Goal: Find specific page/section: Locate a particular part of the current website

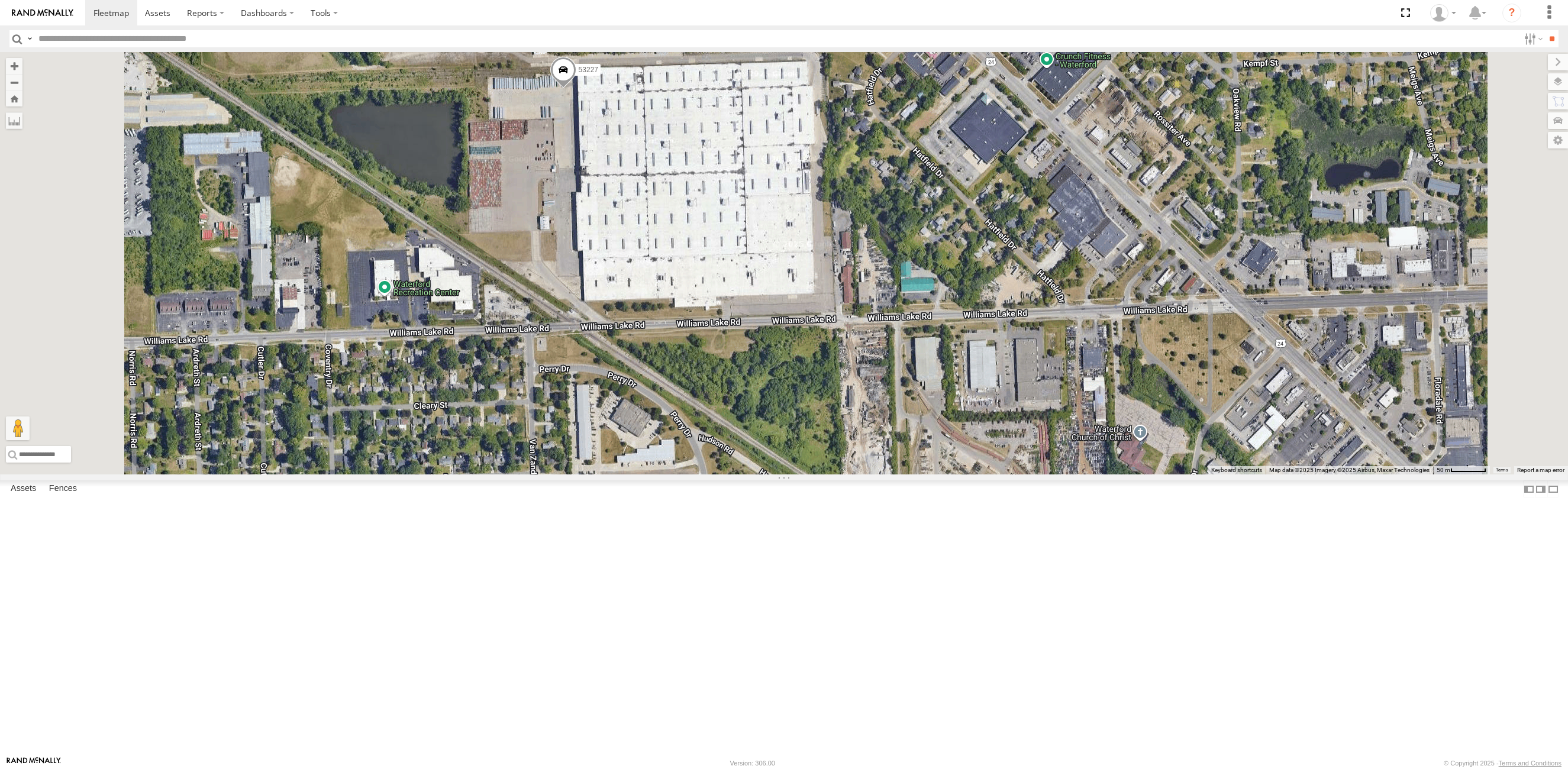
drag, startPoint x: 839, startPoint y: 241, endPoint x: 807, endPoint y: 292, distance: 60.2
click at [807, 292] on div "53271 53216 53272 53225 53131 53151 53103 53203 53239 53221 53148 53139 53217 5…" at bounding box center [784, 263] width 1568 height 422
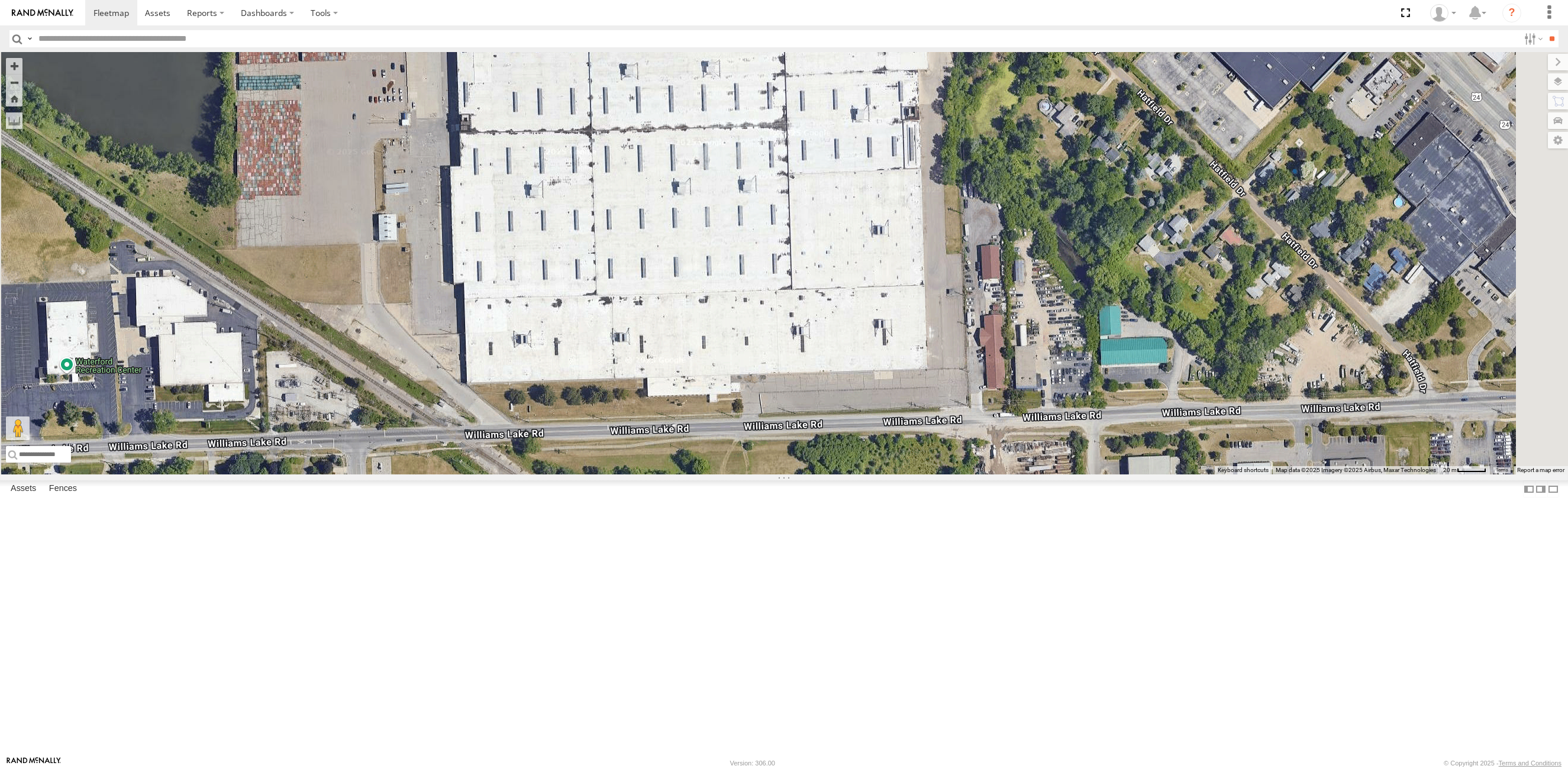
drag, startPoint x: 849, startPoint y: 248, endPoint x: 763, endPoint y: 162, distance: 121.6
click at [763, 162] on div "53271 53216 53272 53225 53131 53151 53103 53203 53239 53221 53148 53139 53217 5…" at bounding box center [784, 263] width 1568 height 422
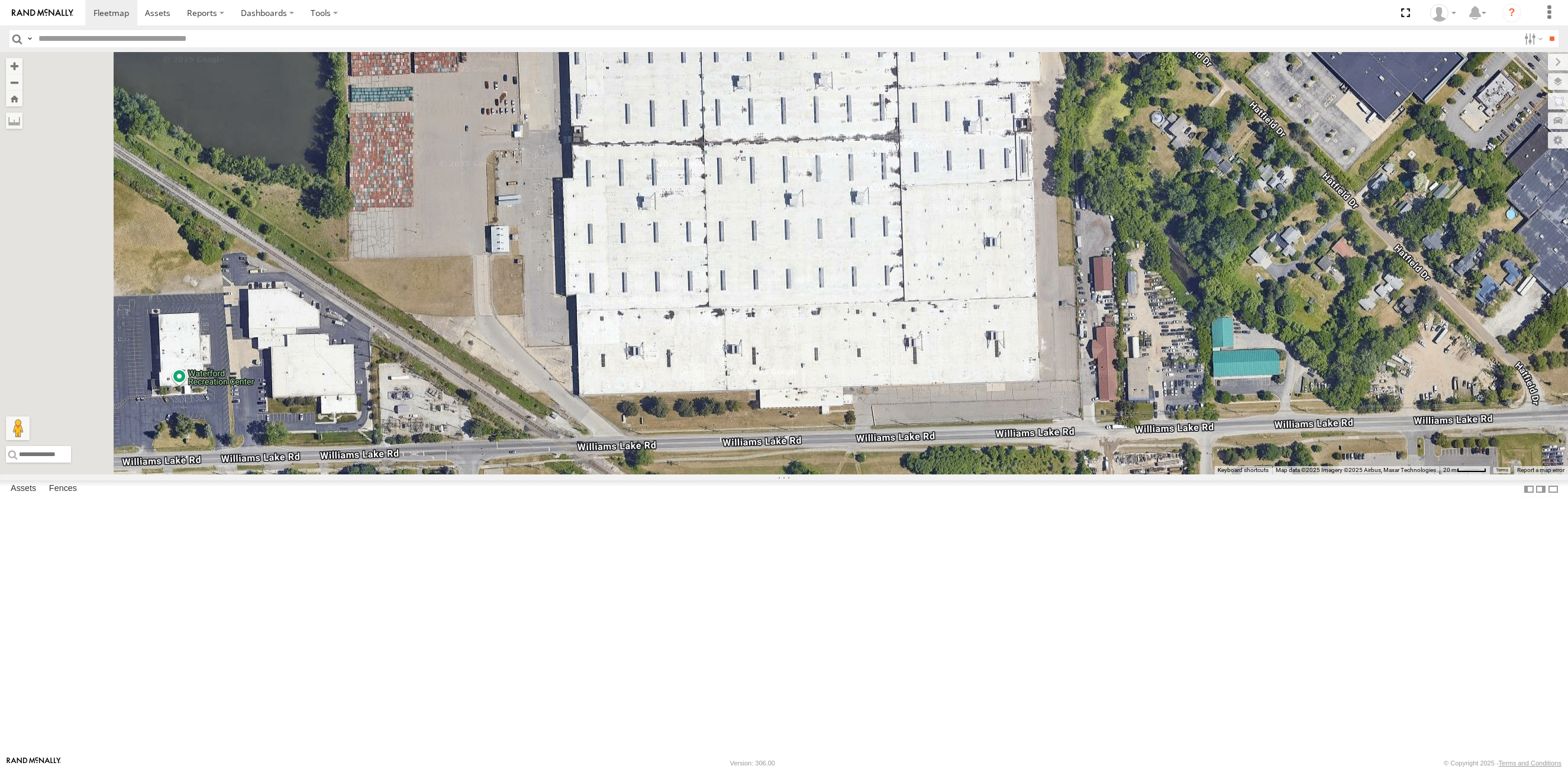
drag, startPoint x: 688, startPoint y: 391, endPoint x: 807, endPoint y: 403, distance: 119.6
click at [807, 403] on div "53271 53216 53272 53225 53131 53151 53103 53203 53239 53221 53148 53139 53217 5…" at bounding box center [784, 263] width 1568 height 422
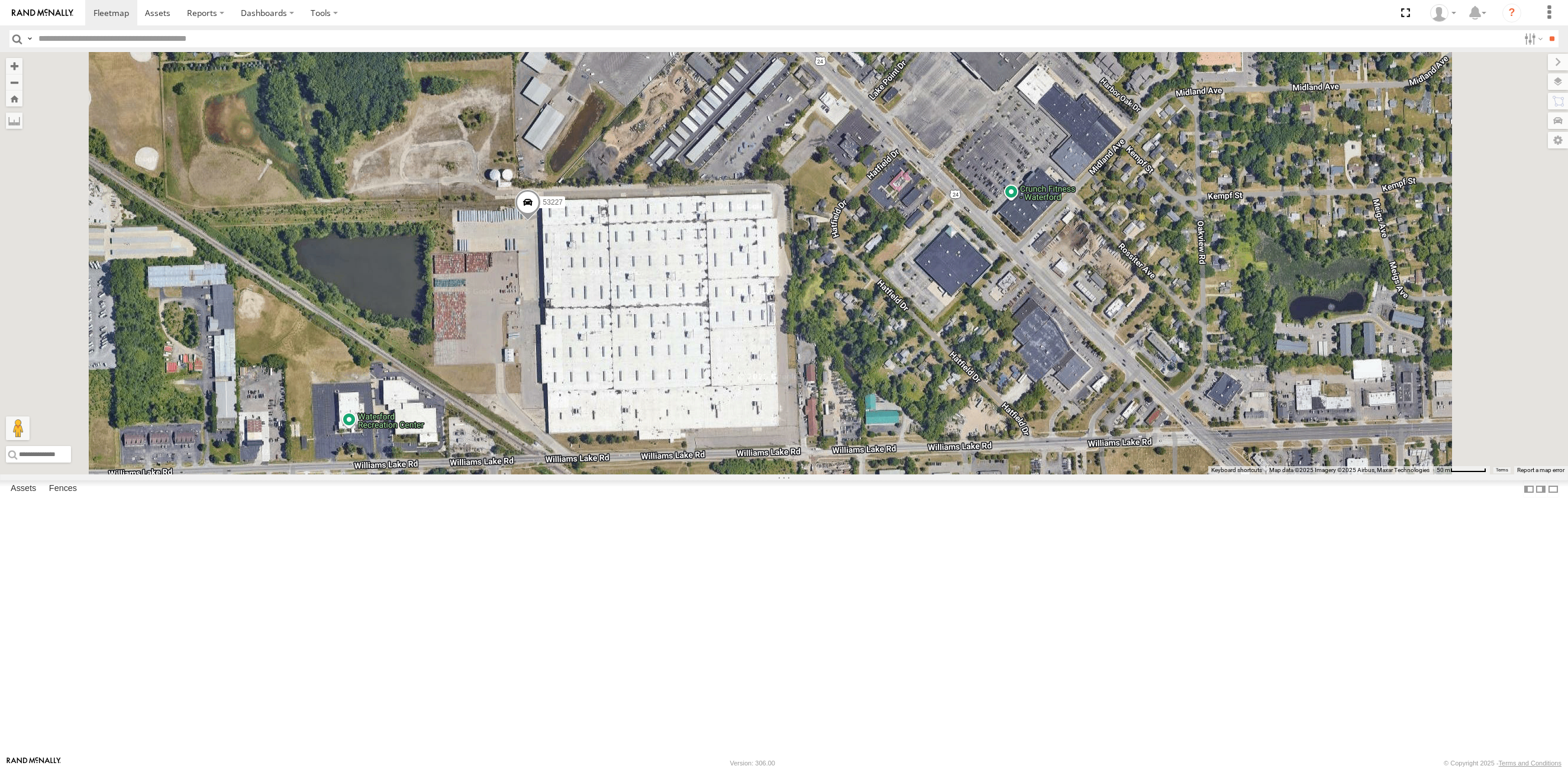
drag, startPoint x: 876, startPoint y: 258, endPoint x: 846, endPoint y: 401, distance: 146.1
click at [846, 401] on div "53271 53216 53272 53225 53131 53151 53103 53203 53239 53221 53148 53139 53217 5…" at bounding box center [784, 263] width 1568 height 422
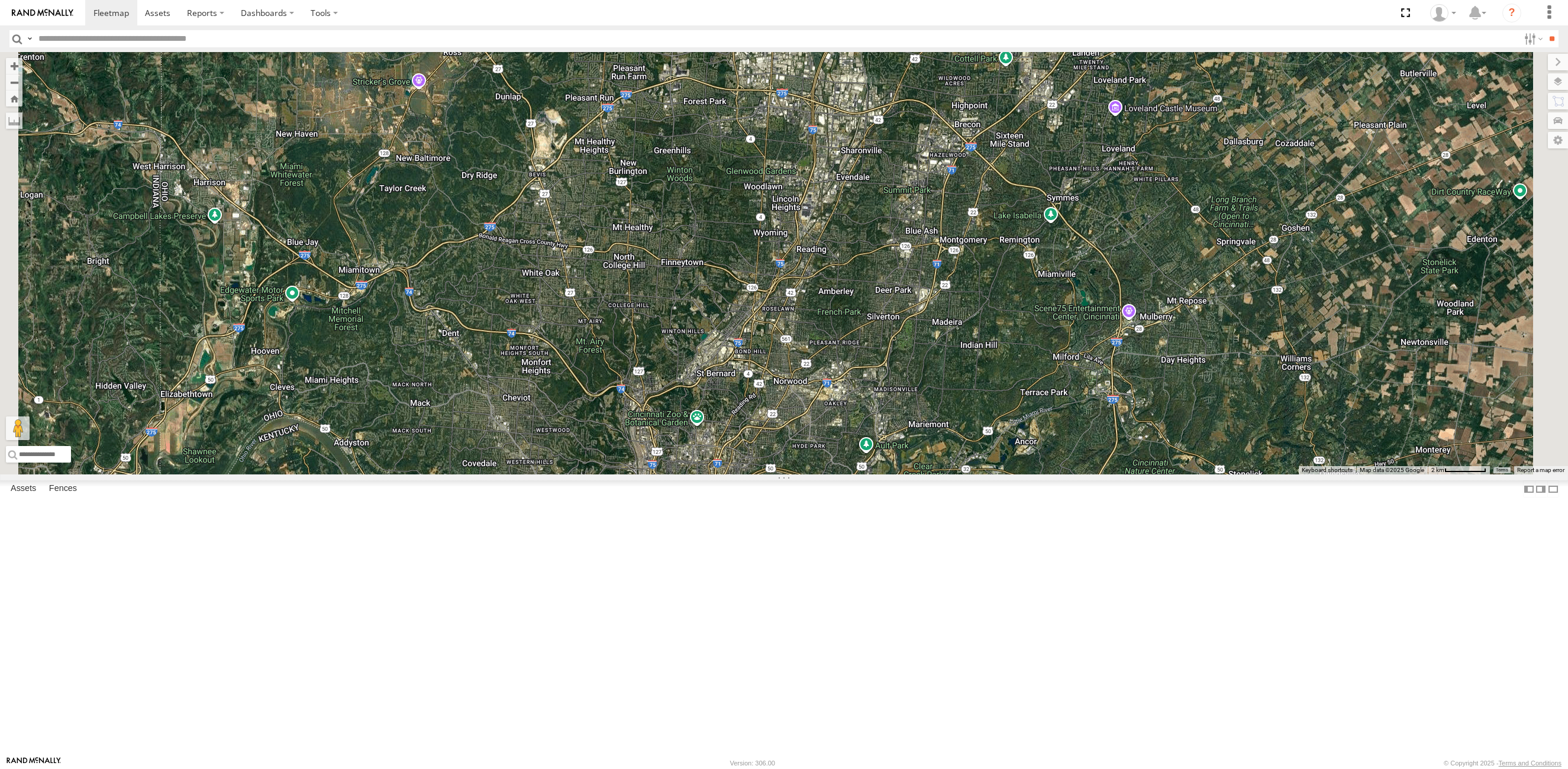
drag, startPoint x: 975, startPoint y: 212, endPoint x: 904, endPoint y: 477, distance: 274.3
click at [881, 475] on div "53271 53272 53131 53151 53203 53239 53148 53139 53217 53253 53137 53265 53141 5…" at bounding box center [784, 263] width 1568 height 422
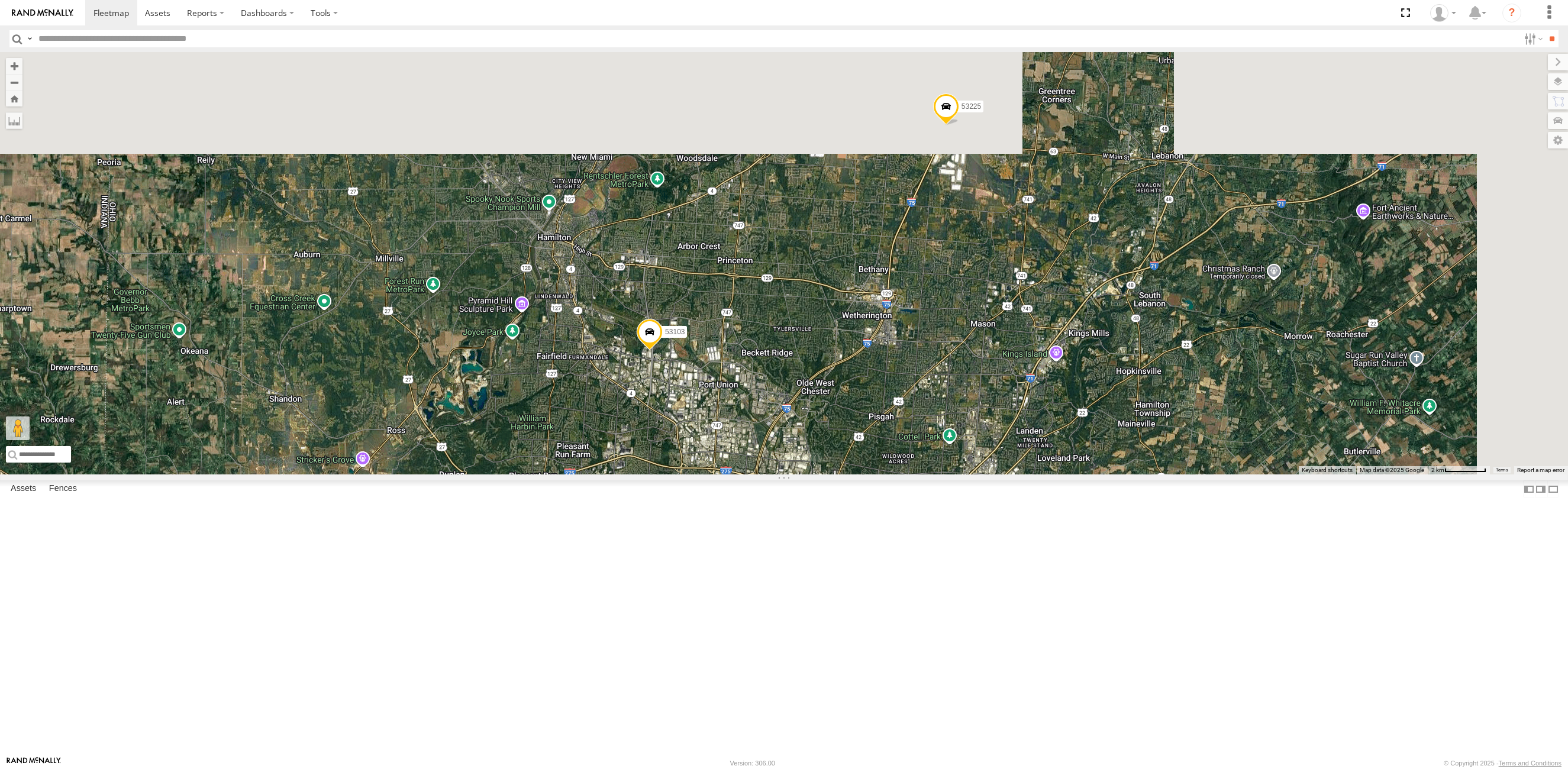
drag, startPoint x: 832, startPoint y: 518, endPoint x: 822, endPoint y: 596, distance: 78.6
click at [822, 475] on div "53271 53272 53131 53151 53203 53239 53148 53139 53217 53253 53137 53265 53141 5…" at bounding box center [784, 263] width 1568 height 422
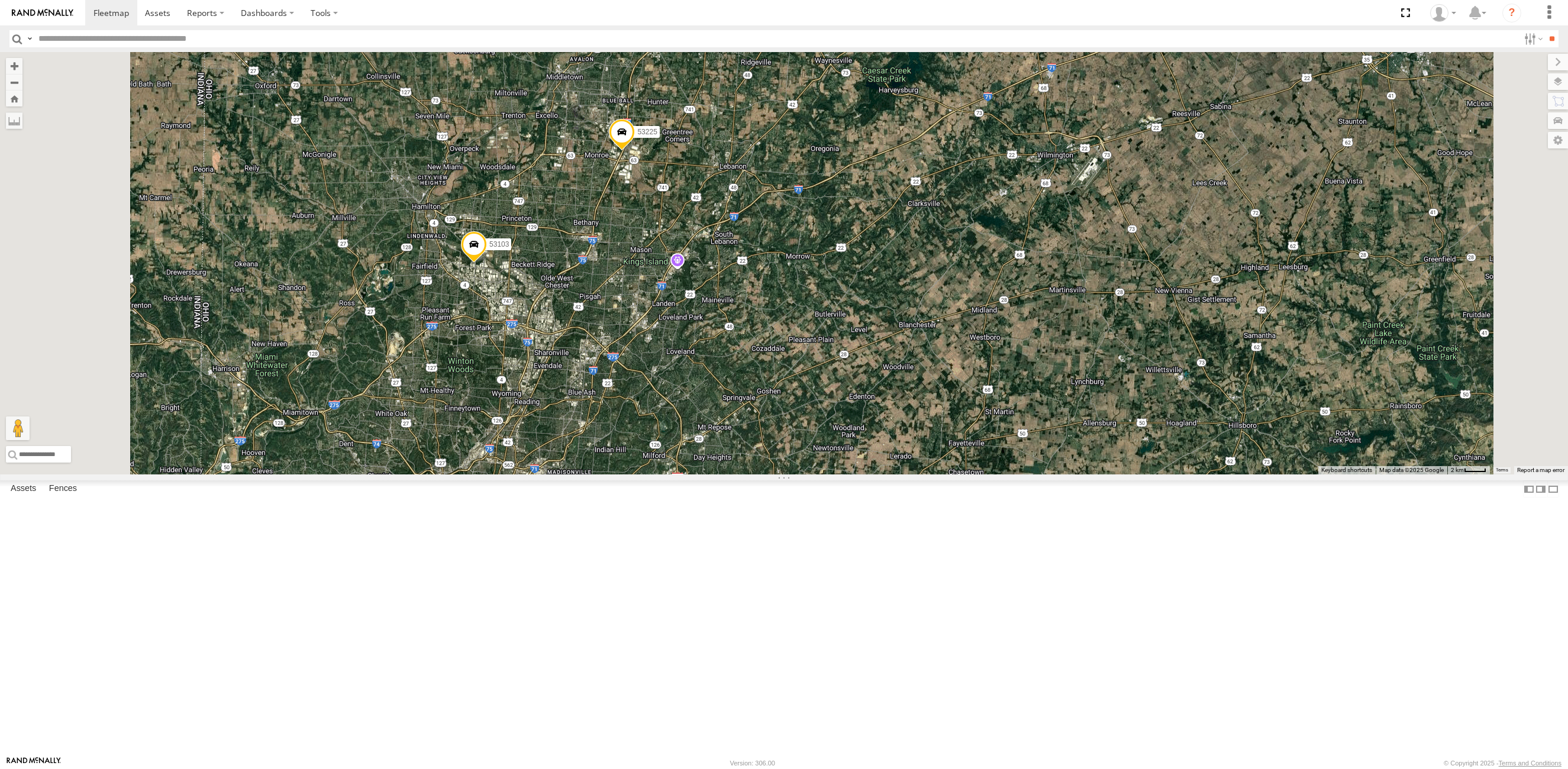
drag, startPoint x: 810, startPoint y: 318, endPoint x: 793, endPoint y: 401, distance: 84.7
click at [793, 401] on div "53271 53272 53131 53151 53203 53239 53148 53139 53217 53253 53137 53265 53141 5…" at bounding box center [784, 263] width 1568 height 422
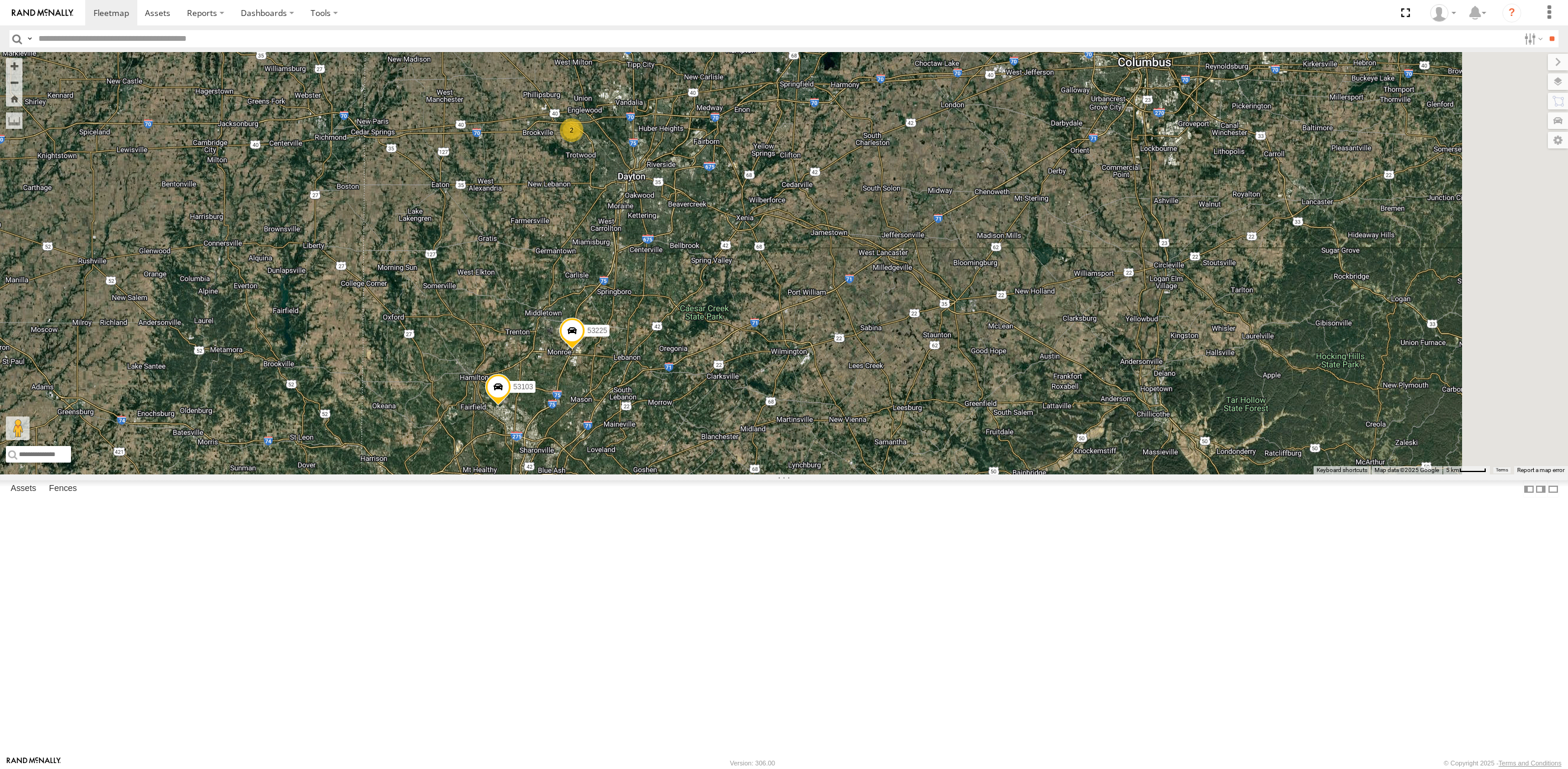
drag, startPoint x: 880, startPoint y: 453, endPoint x: 771, endPoint y: 485, distance: 113.6
click at [754, 475] on div "53271 53272 53131 53151 53203 53239 53148 53139 53217 53253 53137 53265 53141 5…" at bounding box center [784, 263] width 1568 height 422
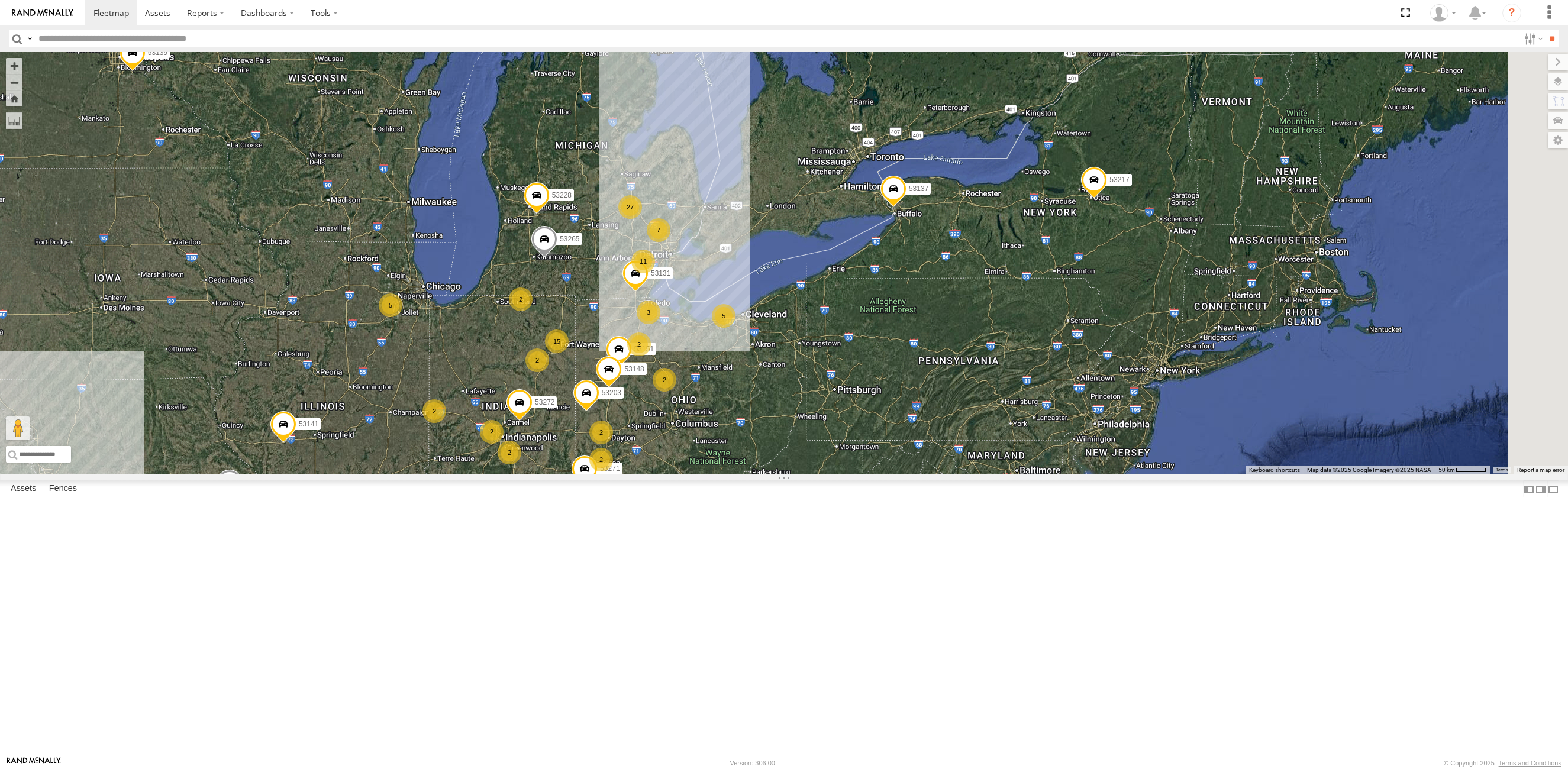
drag, startPoint x: 949, startPoint y: 276, endPoint x: 892, endPoint y: 551, distance: 280.8
click at [892, 475] on div "53271 53272 53131 53151 53203 53239 53148 53139 53217 53253 53137 53265 53141 5…" at bounding box center [784, 263] width 1568 height 422
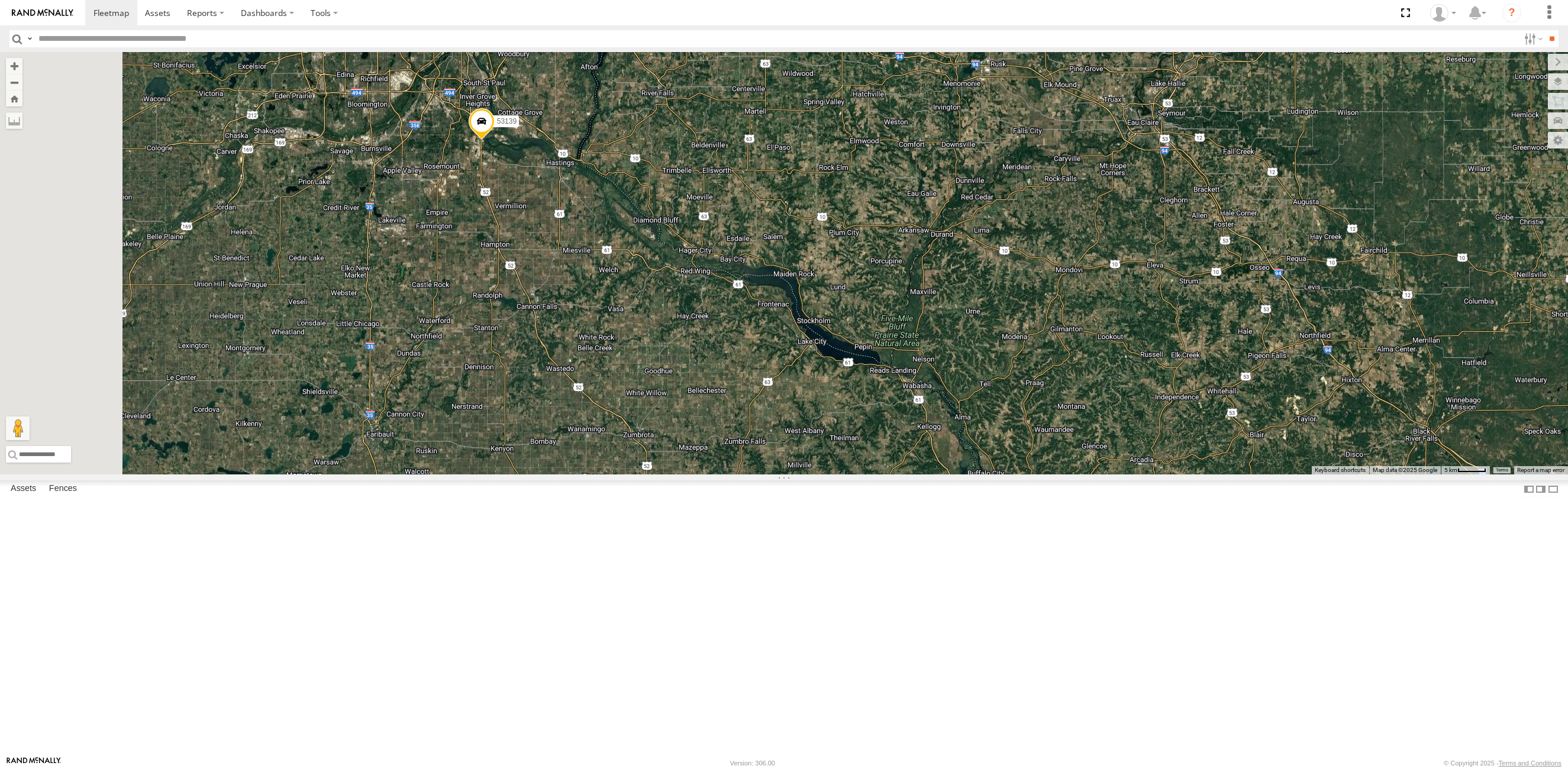
drag, startPoint x: 475, startPoint y: 167, endPoint x: 567, endPoint y: 236, distance: 115.0
click at [567, 236] on div "53139" at bounding box center [784, 263] width 1568 height 422
